Goal: Task Accomplishment & Management: Manage account settings

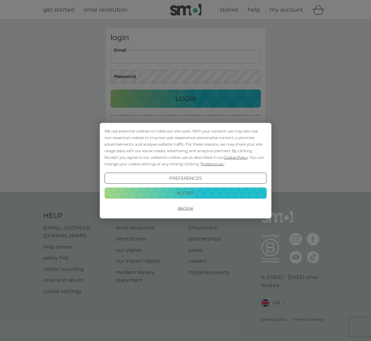
type input "[EMAIL_ADDRESS][DOMAIN_NAME]"
drag, startPoint x: 175, startPoint y: 193, endPoint x: 177, endPoint y: 182, distance: 11.1
click at [175, 192] on button "Accept" at bounding box center [185, 193] width 162 height 11
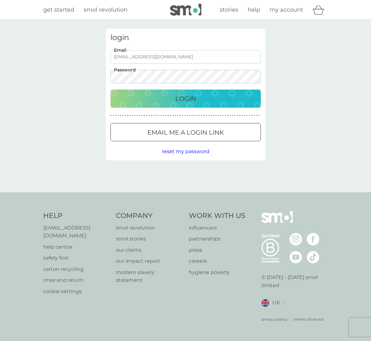
click at [182, 103] on p "Login" at bounding box center [185, 99] width 21 height 10
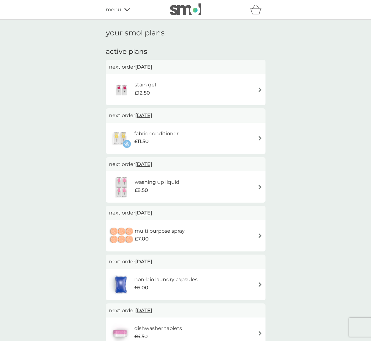
click at [247, 87] on div "stain gel £12.50" at bounding box center [185, 90] width 153 height 22
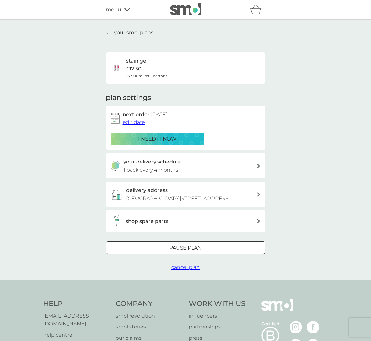
click at [230, 196] on p "[GEOGRAPHIC_DATA][STREET_ADDRESS]" at bounding box center [178, 198] width 104 height 8
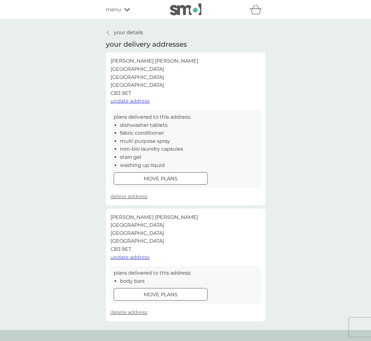
click at [130, 98] on span "update address" at bounding box center [130, 101] width 39 height 6
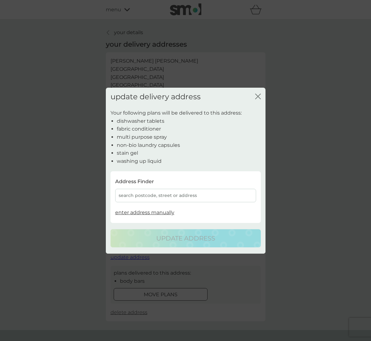
click at [258, 99] on icon "close" at bounding box center [258, 96] width 6 height 6
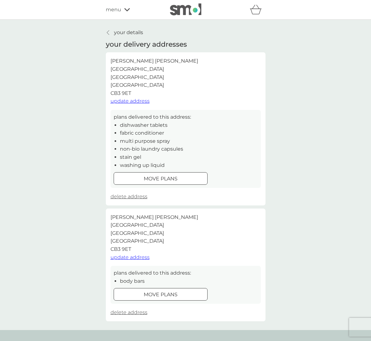
click at [138, 98] on span "update address" at bounding box center [130, 101] width 39 height 6
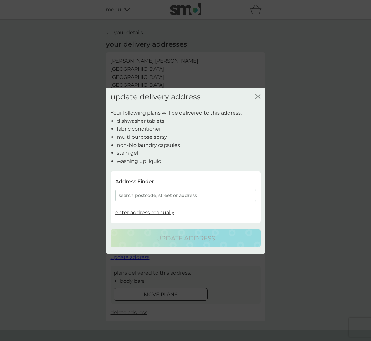
click at [177, 193] on div "search postcode, street or address" at bounding box center [185, 195] width 141 height 13
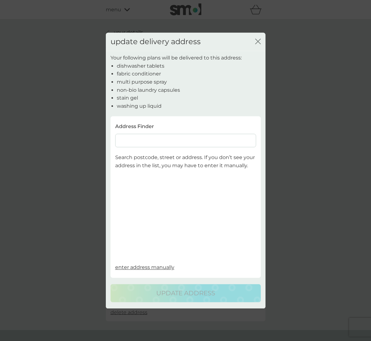
click at [152, 136] on input at bounding box center [185, 140] width 141 height 13
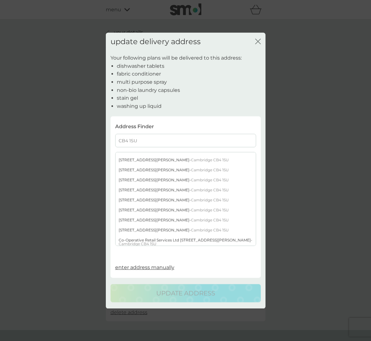
scroll to position [167, 0]
type input "CB4 1SU"
click at [139, 160] on div "[STREET_ADDRESS][PERSON_NAME]" at bounding box center [186, 160] width 140 height 10
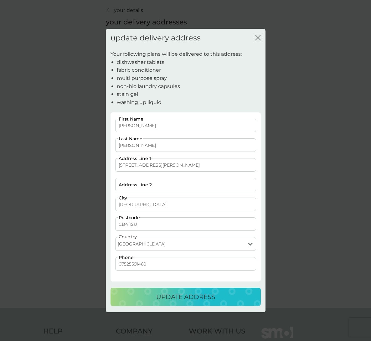
scroll to position [23, 0]
click at [178, 300] on p "update address" at bounding box center [185, 297] width 59 height 10
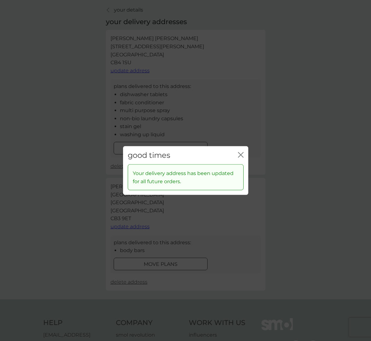
click at [245, 155] on div "good times close" at bounding box center [185, 155] width 125 height 18
click at [238, 155] on div "good times close" at bounding box center [185, 155] width 125 height 18
click at [241, 154] on icon "close" at bounding box center [241, 155] width 6 height 6
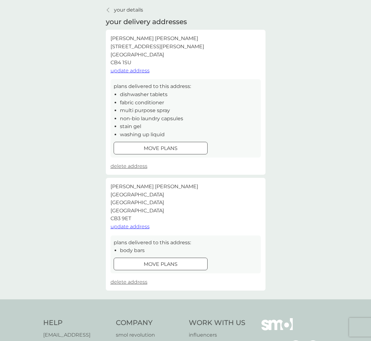
click at [135, 224] on span "update address" at bounding box center [130, 227] width 39 height 6
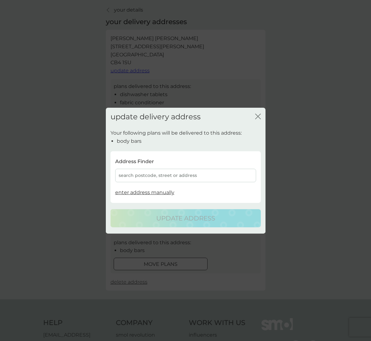
click at [190, 177] on div "search postcode, street or address" at bounding box center [185, 175] width 141 height 13
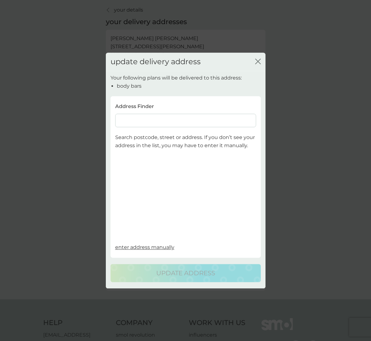
click at [170, 123] on input at bounding box center [185, 120] width 141 height 13
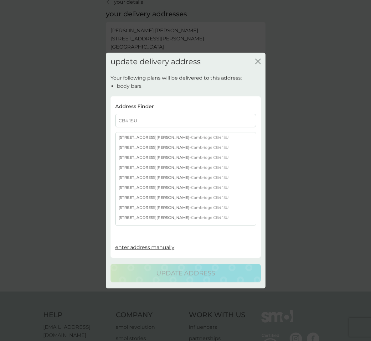
scroll to position [160, 0]
type input "CB4 1SU"
click at [143, 148] on div "[STREET_ADDRESS][PERSON_NAME]" at bounding box center [186, 148] width 140 height 10
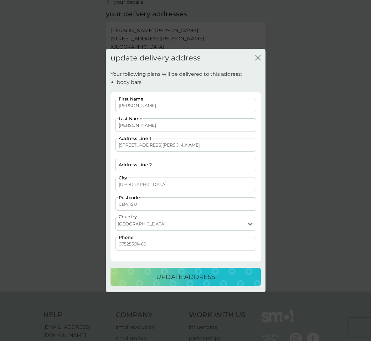
click at [178, 278] on p "update address" at bounding box center [185, 277] width 59 height 10
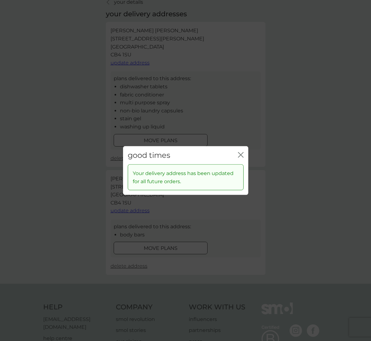
click at [243, 155] on icon "close" at bounding box center [241, 155] width 6 height 6
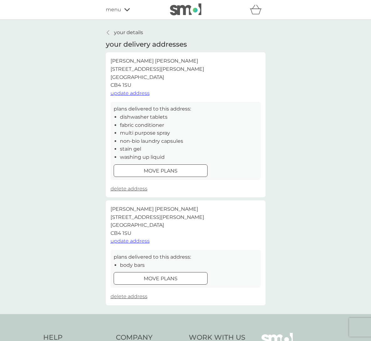
scroll to position [0, 0]
click at [110, 32] on div at bounding box center [108, 32] width 4 height 5
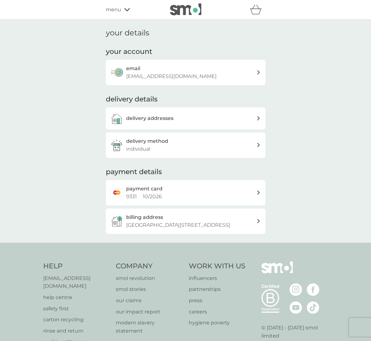
click at [125, 10] on icon at bounding box center [127, 10] width 6 height 4
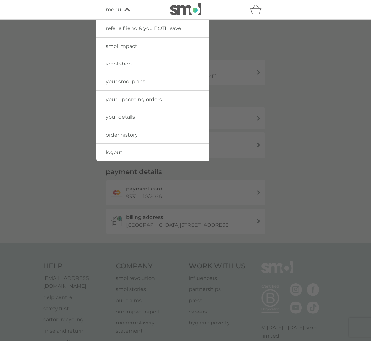
click at [147, 97] on span "your upcoming orders" at bounding box center [134, 99] width 56 height 6
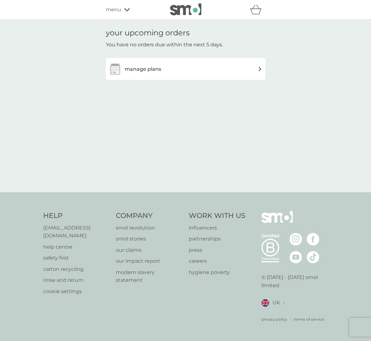
click at [164, 71] on div "manage plans" at bounding box center [185, 69] width 153 height 13
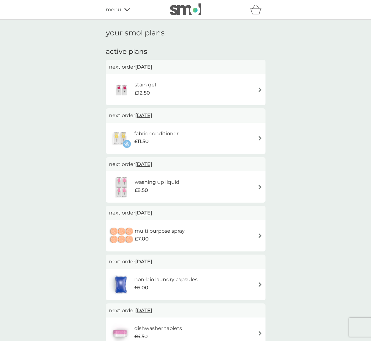
click at [216, 83] on div "stain gel £12.50" at bounding box center [185, 90] width 153 height 22
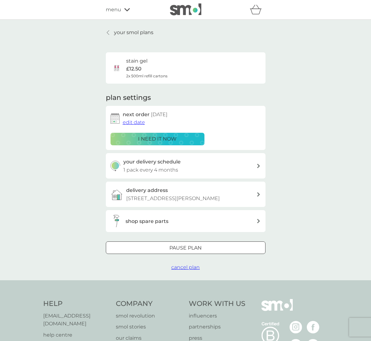
click at [132, 120] on span "edit date" at bounding box center [134, 122] width 22 height 6
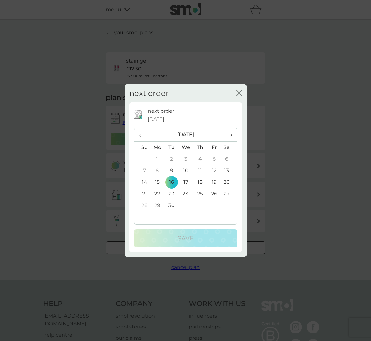
click at [233, 132] on th "›" at bounding box center [229, 134] width 16 height 13
click at [186, 182] on td "15" at bounding box center [185, 182] width 14 height 12
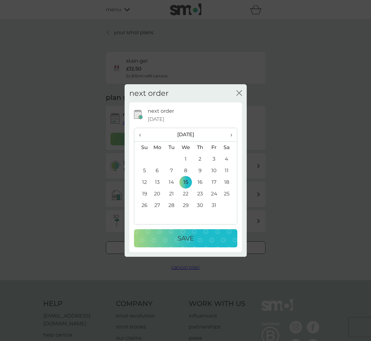
click at [183, 242] on p "Save" at bounding box center [186, 238] width 16 height 10
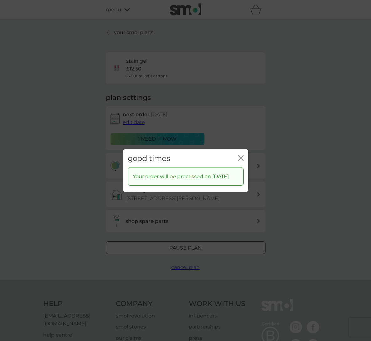
click at [243, 155] on icon "close" at bounding box center [241, 158] width 6 height 6
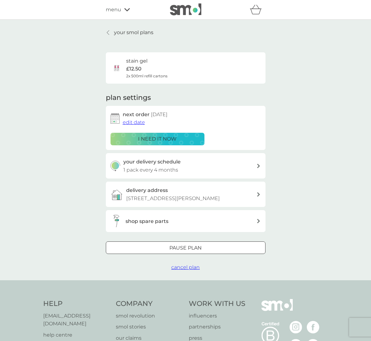
click at [113, 33] on link "your smol plans" at bounding box center [130, 32] width 48 height 8
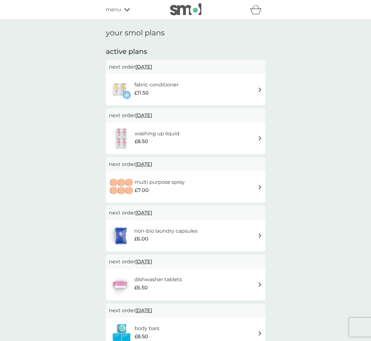
click at [204, 85] on div "fabric conditioner £11.50" at bounding box center [185, 90] width 153 height 22
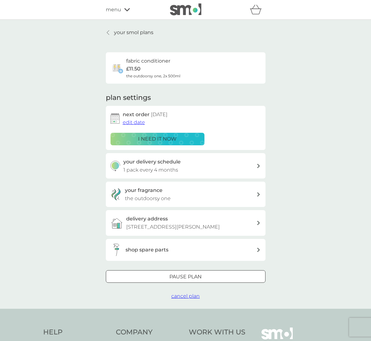
click at [138, 123] on span "edit date" at bounding box center [134, 122] width 22 height 6
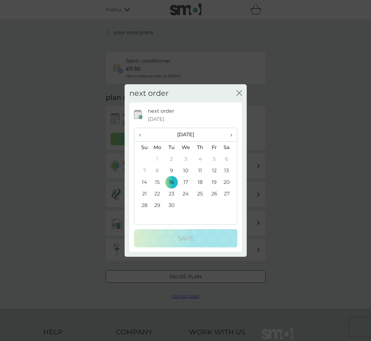
drag, startPoint x: 232, startPoint y: 133, endPoint x: 219, endPoint y: 151, distance: 22.6
click at [232, 133] on span "›" at bounding box center [229, 134] width 6 height 13
click at [199, 182] on td "16" at bounding box center [200, 182] width 14 height 12
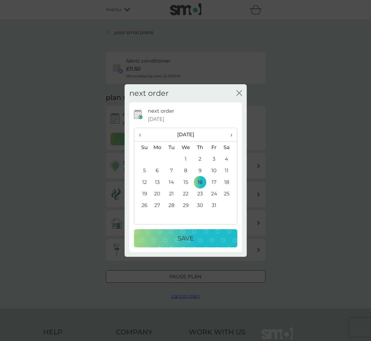
click at [203, 239] on div "Save" at bounding box center [185, 238] width 91 height 10
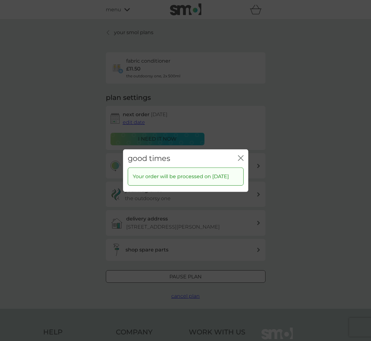
click at [239, 155] on icon "close" at bounding box center [239, 157] width 3 height 5
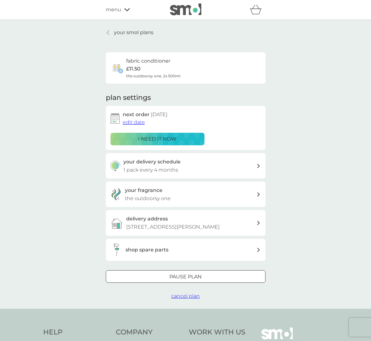
click at [108, 33] on icon at bounding box center [108, 32] width 3 height 5
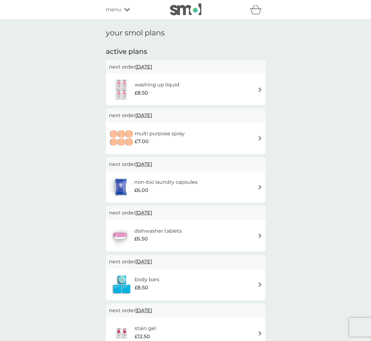
click at [178, 171] on div "non-bio laundry capsules £6.00" at bounding box center [186, 186] width 160 height 31
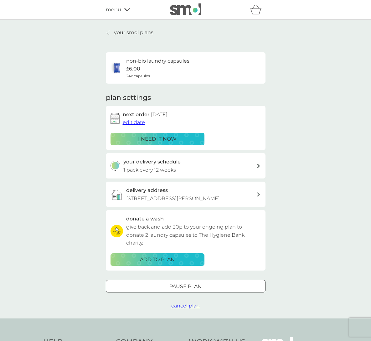
click at [126, 121] on span "edit date" at bounding box center [134, 122] width 22 height 6
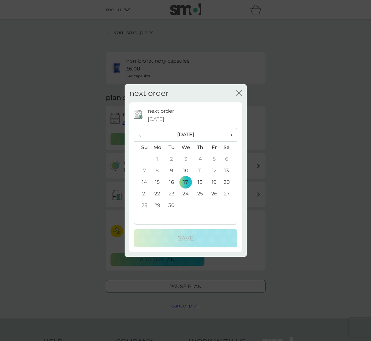
click at [231, 134] on span "›" at bounding box center [229, 134] width 6 height 13
click at [188, 183] on td "15" at bounding box center [185, 182] width 14 height 12
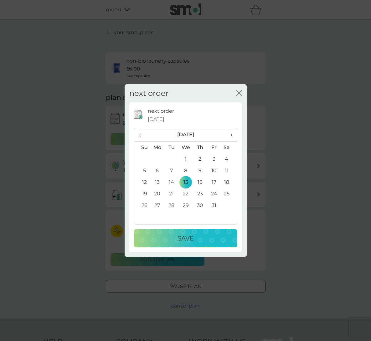
click at [202, 176] on td "16" at bounding box center [200, 182] width 14 height 12
click at [200, 233] on div "Save" at bounding box center [185, 238] width 91 height 10
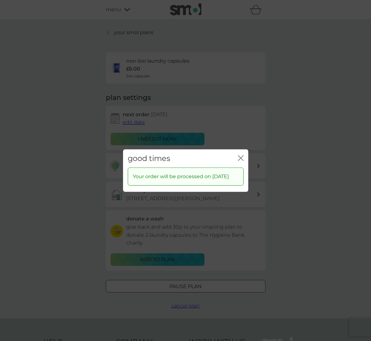
drag, startPoint x: 242, startPoint y: 153, endPoint x: 214, endPoint y: 120, distance: 43.3
click at [242, 155] on icon "close" at bounding box center [241, 158] width 6 height 6
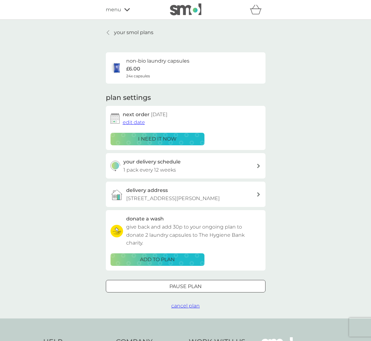
click at [118, 34] on p "your smol plans" at bounding box center [133, 32] width 39 height 8
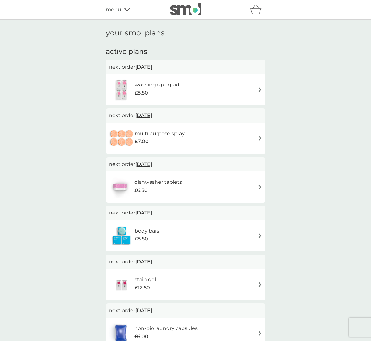
click at [247, 187] on div "dishwasher tablets £6.50" at bounding box center [185, 187] width 153 height 22
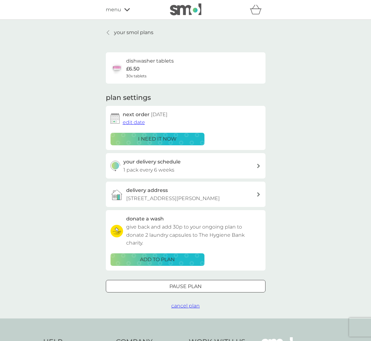
click at [191, 283] on div at bounding box center [185, 286] width 23 height 7
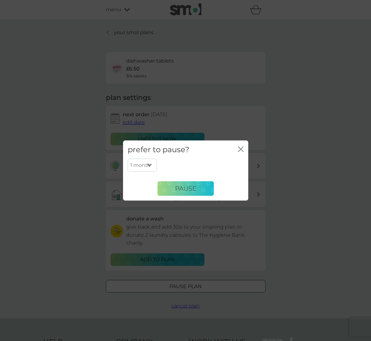
select select "6"
click at [187, 190] on span "Pause" at bounding box center [185, 189] width 21 height 8
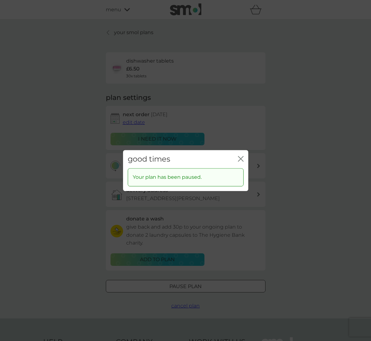
click at [242, 160] on icon "close" at bounding box center [241, 159] width 6 height 6
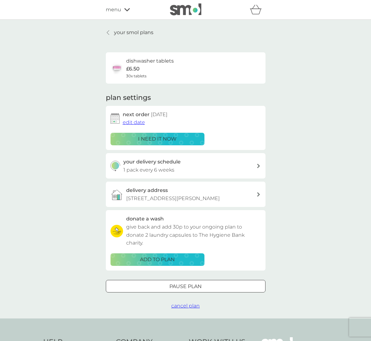
click at [106, 36] on div "your smol plans dishwasher tablets £6.50 30x tablets plan settings next order […" at bounding box center [186, 168] width 160 height 281
click at [107, 35] on icon at bounding box center [108, 32] width 3 height 5
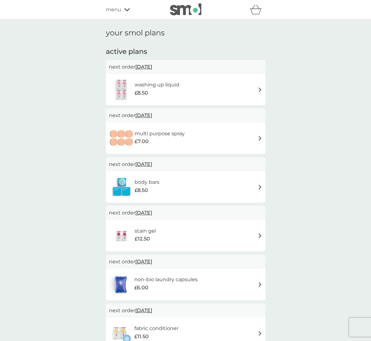
click at [213, 90] on div "washing up liquid £8.50" at bounding box center [185, 90] width 153 height 22
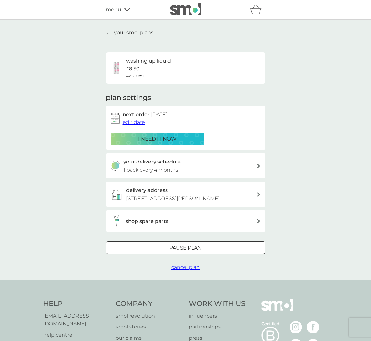
click at [135, 121] on span "edit date" at bounding box center [134, 122] width 22 height 6
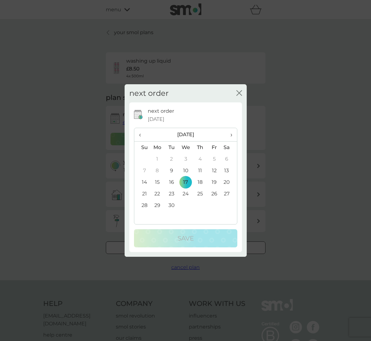
click at [231, 133] on span "›" at bounding box center [229, 134] width 6 height 13
click at [199, 185] on td "16" at bounding box center [200, 182] width 14 height 12
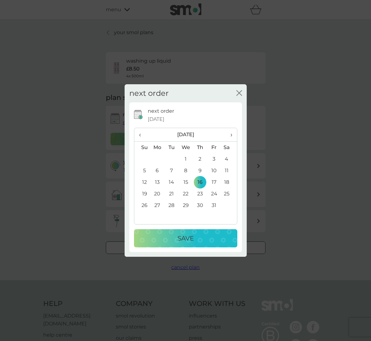
drag, startPoint x: 202, startPoint y: 246, endPoint x: 204, endPoint y: 244, distance: 3.6
click at [203, 246] on button "Save" at bounding box center [185, 238] width 103 height 18
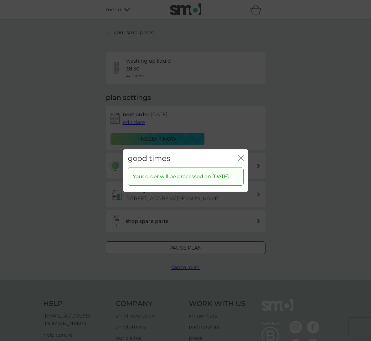
drag, startPoint x: 244, startPoint y: 156, endPoint x: 216, endPoint y: 145, distance: 29.4
click at [244, 156] on div "good times close" at bounding box center [185, 158] width 125 height 18
click at [240, 155] on icon "close" at bounding box center [241, 158] width 6 height 6
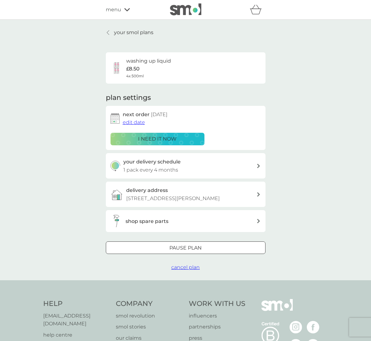
click at [105, 30] on div "your smol plans washing up liquid £8.50 4x 500ml plan settings next order [DATE…" at bounding box center [185, 149] width 169 height 243
click at [107, 31] on icon at bounding box center [108, 32] width 3 height 5
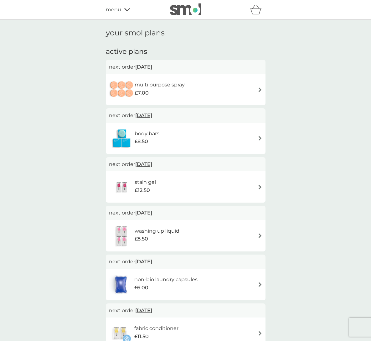
click at [193, 89] on div "multi purpose spray £7.00" at bounding box center [185, 90] width 153 height 22
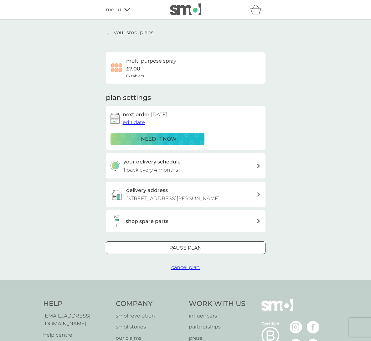
click at [137, 123] on span "edit date" at bounding box center [134, 122] width 22 height 6
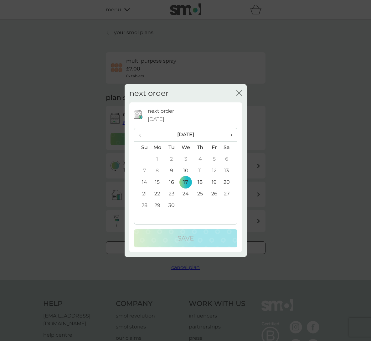
click at [231, 137] on span "›" at bounding box center [229, 134] width 6 height 13
click at [199, 182] on td "16" at bounding box center [200, 182] width 14 height 12
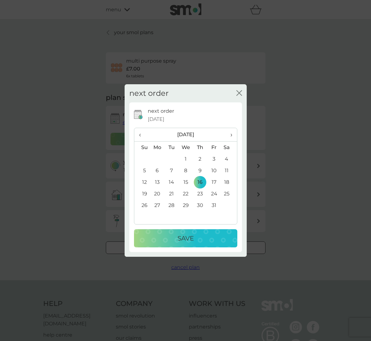
click at [199, 239] on div "Save" at bounding box center [185, 238] width 91 height 10
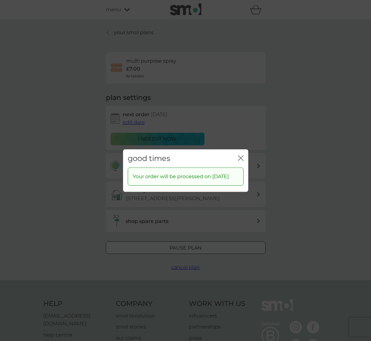
click at [242, 154] on div "close" at bounding box center [241, 158] width 6 height 9
click at [241, 155] on icon "close" at bounding box center [241, 158] width 6 height 6
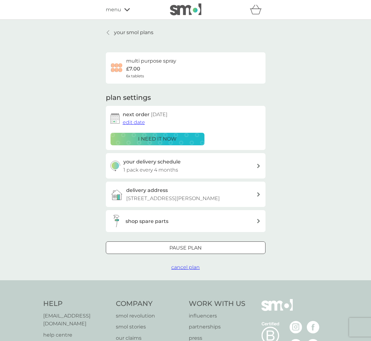
click at [108, 35] on link "your smol plans" at bounding box center [130, 32] width 48 height 8
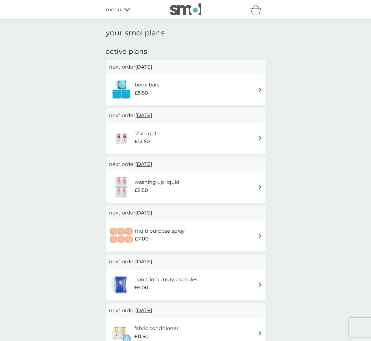
click at [183, 85] on div "body bars £8.50" at bounding box center [185, 90] width 153 height 22
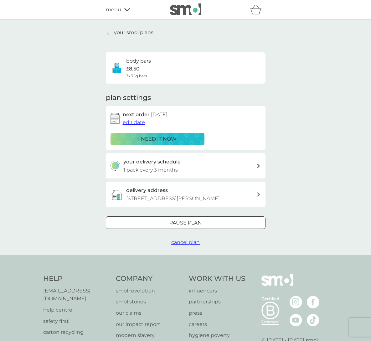
click at [133, 122] on span "edit date" at bounding box center [134, 122] width 22 height 6
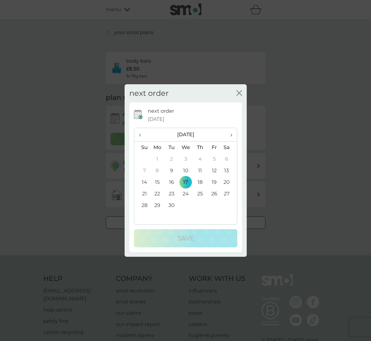
click at [232, 135] on span "›" at bounding box center [229, 134] width 6 height 13
click at [188, 181] on td "15" at bounding box center [185, 182] width 14 height 12
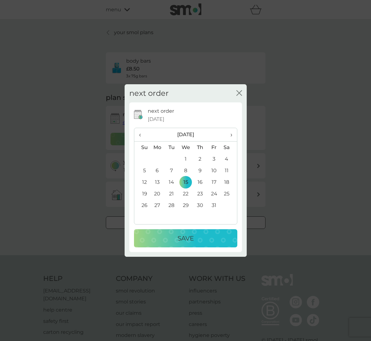
click at [199, 182] on td "16" at bounding box center [200, 182] width 14 height 12
click at [196, 237] on div "Save" at bounding box center [185, 238] width 91 height 10
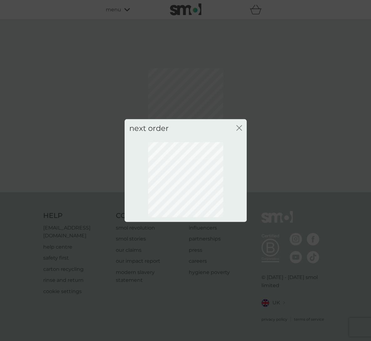
click at [240, 127] on icon "close" at bounding box center [240, 127] width 3 height 5
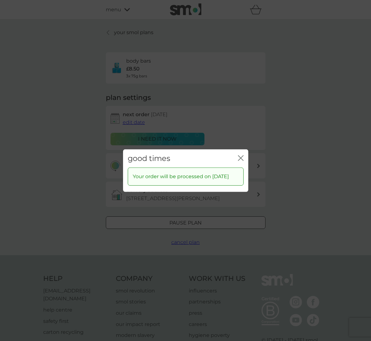
drag, startPoint x: 240, startPoint y: 153, endPoint x: 237, endPoint y: 150, distance: 4.4
click at [240, 155] on icon "close" at bounding box center [241, 158] width 6 height 6
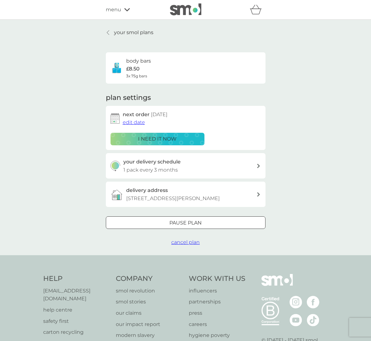
click at [110, 31] on div at bounding box center [108, 32] width 4 height 5
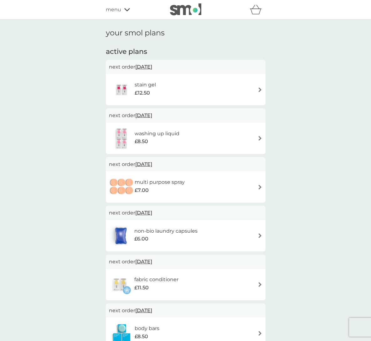
click at [160, 89] on div "stain gel £12.50" at bounding box center [149, 90] width 28 height 18
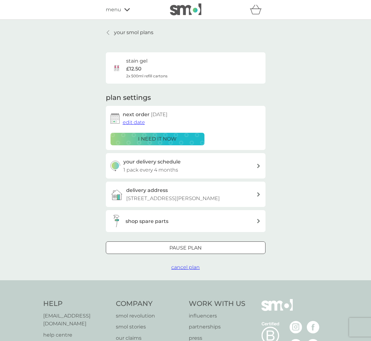
click at [137, 121] on span "edit date" at bounding box center [134, 122] width 22 height 6
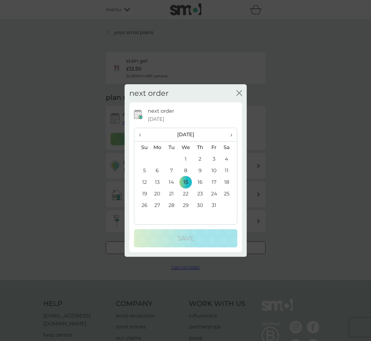
drag, startPoint x: 229, startPoint y: 137, endPoint x: 220, endPoint y: 152, distance: 17.7
click at [229, 137] on span "›" at bounding box center [229, 134] width 6 height 13
drag, startPoint x: 188, startPoint y: 183, endPoint x: 185, endPoint y: 203, distance: 20.5
click at [188, 183] on td "12" at bounding box center [185, 182] width 14 height 12
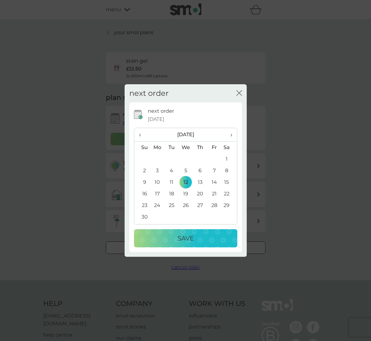
click at [207, 237] on div "Save" at bounding box center [185, 238] width 91 height 10
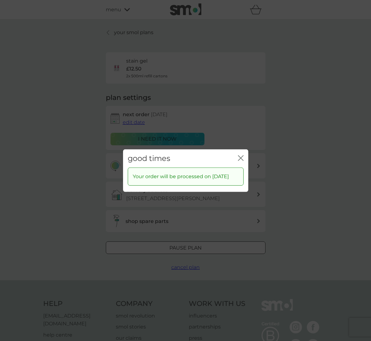
click at [242, 155] on icon "close" at bounding box center [241, 158] width 6 height 6
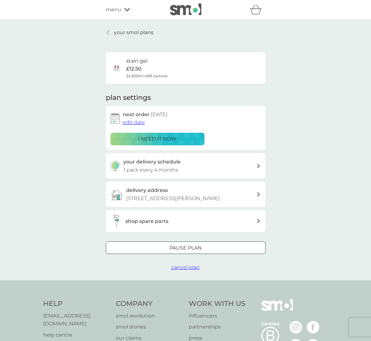
click at [111, 32] on link "your smol plans" at bounding box center [130, 32] width 48 height 8
